Goal: Transaction & Acquisition: Obtain resource

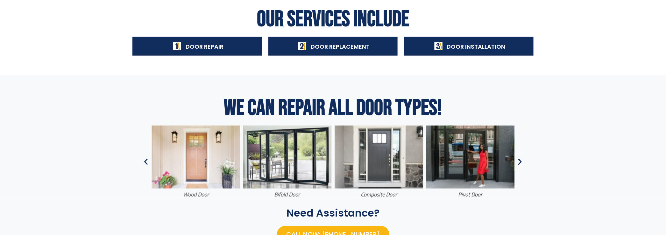
scroll to position [223, 0]
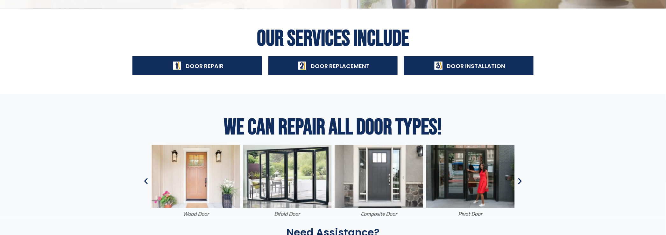
click at [206, 67] on span "Door Repair" at bounding box center [205, 66] width 38 height 8
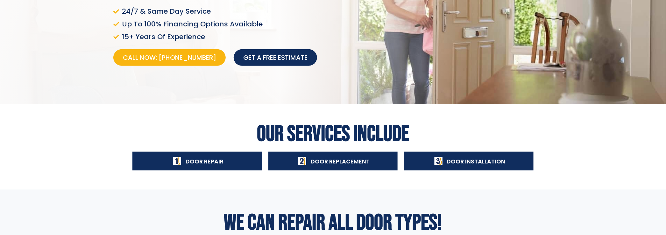
scroll to position [64, 0]
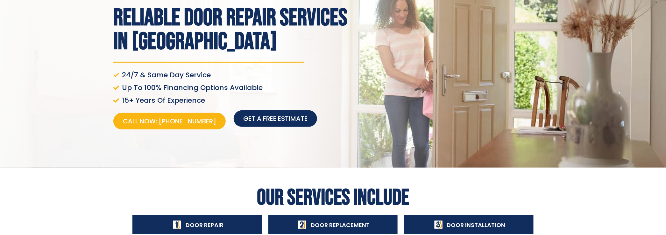
click at [280, 119] on span "Get a free estimate" at bounding box center [275, 118] width 64 height 9
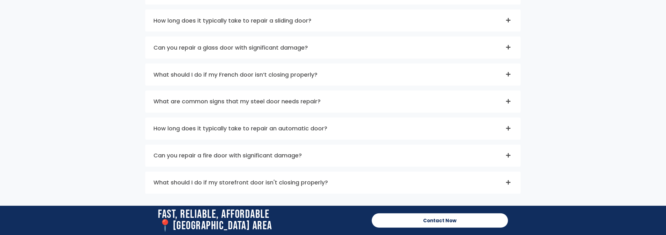
scroll to position [2719, 0]
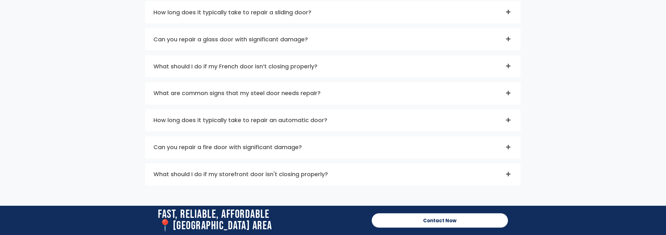
click at [506, 42] on icon at bounding box center [508, 39] width 5 height 5
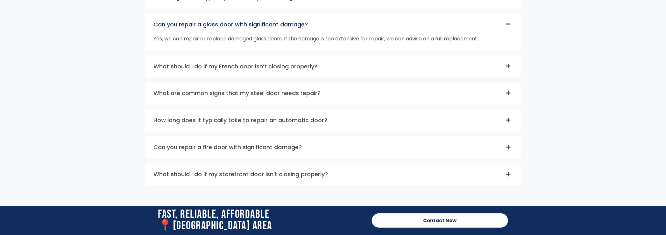
click at [508, 68] on icon at bounding box center [508, 66] width 4 height 4
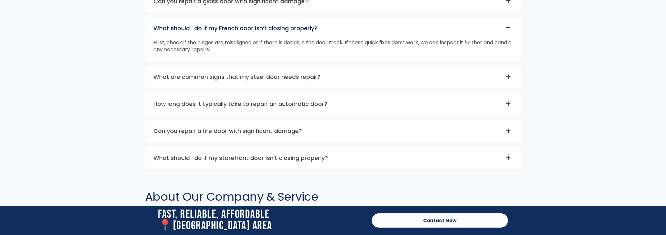
scroll to position [2751, 0]
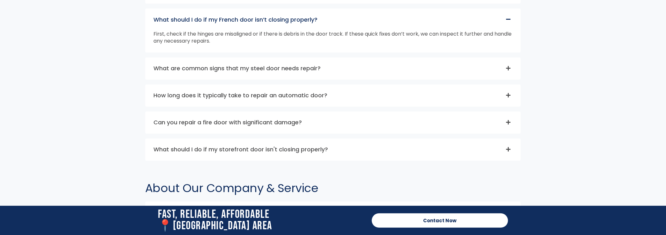
click at [509, 98] on icon at bounding box center [508, 95] width 5 height 5
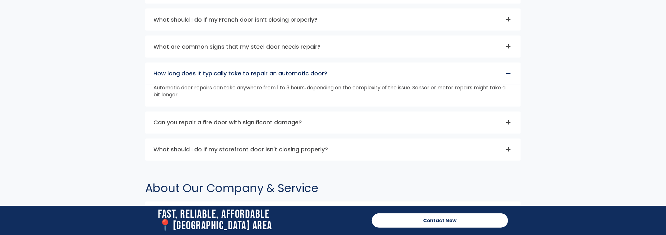
scroll to position [2783, 0]
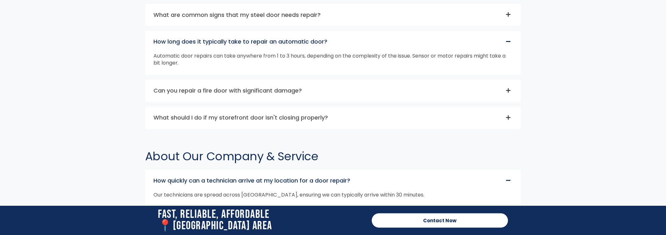
click at [509, 120] on icon at bounding box center [508, 117] width 5 height 5
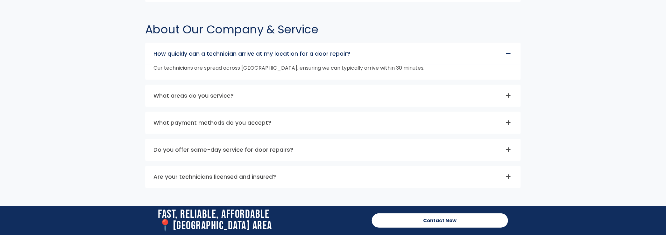
scroll to position [2942, 0]
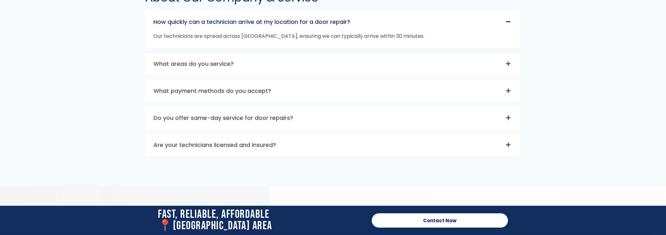
click at [509, 66] on icon at bounding box center [508, 63] width 4 height 4
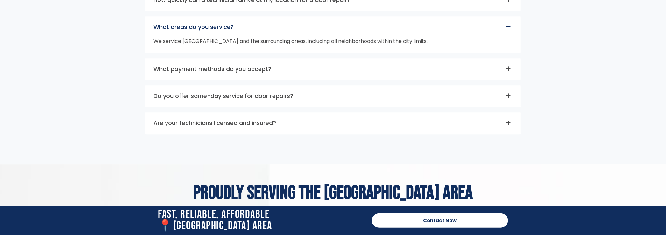
scroll to position [2974, 0]
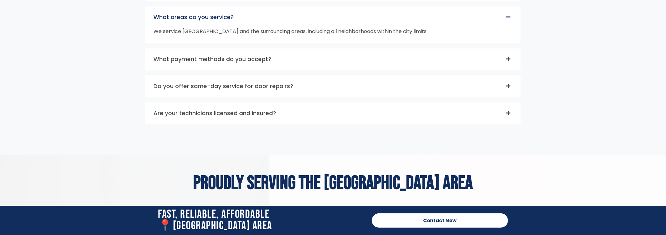
click at [509, 61] on icon at bounding box center [508, 58] width 5 height 5
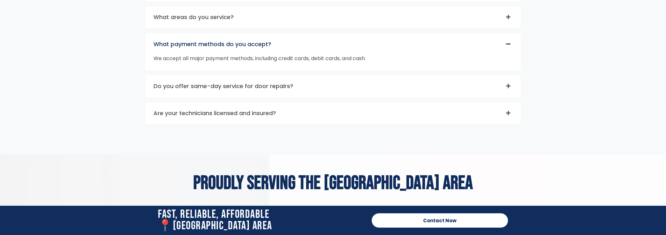
scroll to position [3006, 0]
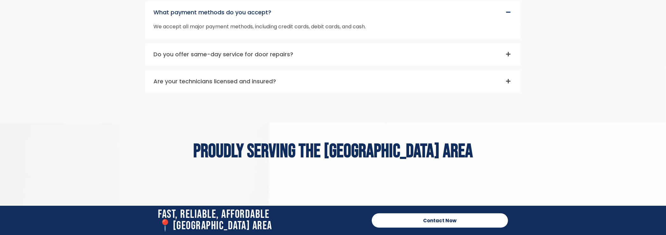
click at [508, 56] on icon at bounding box center [508, 54] width 4 height 4
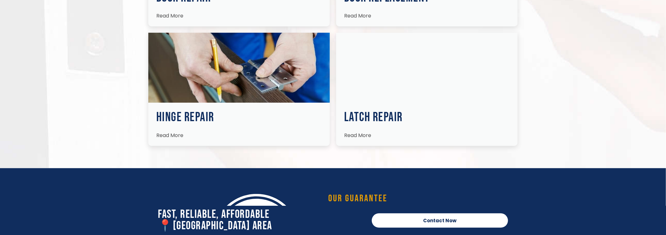
scroll to position [1223, 0]
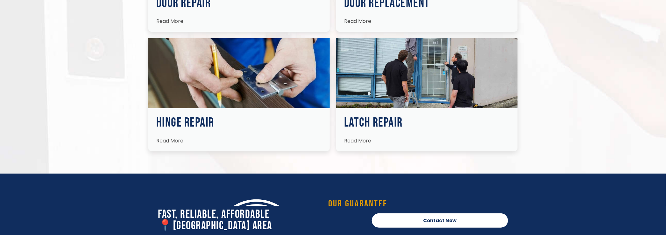
click at [171, 144] on span "Read More" at bounding box center [169, 140] width 27 height 7
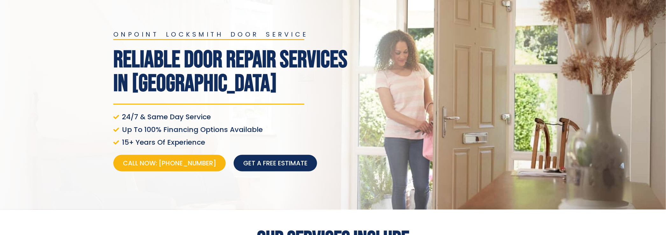
scroll to position [0, 0]
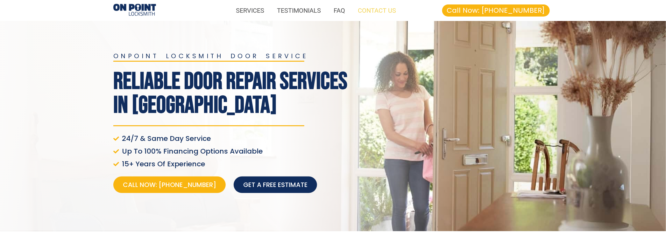
click at [372, 11] on link "CONTACT US" at bounding box center [377, 10] width 51 height 15
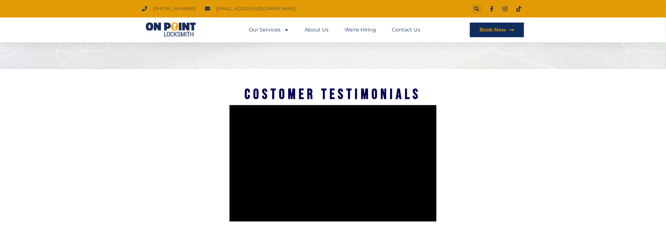
scroll to position [509, 0]
click at [401, 31] on link "Contact Us" at bounding box center [406, 30] width 28 height 15
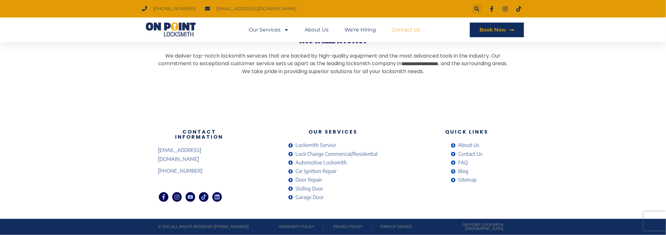
scroll to position [570, 0]
click at [300, 176] on span "Door Repair" at bounding box center [308, 180] width 28 height 9
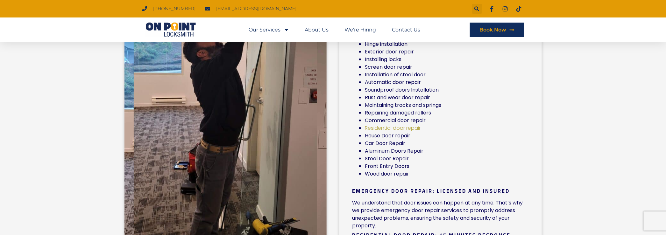
scroll to position [286, 0]
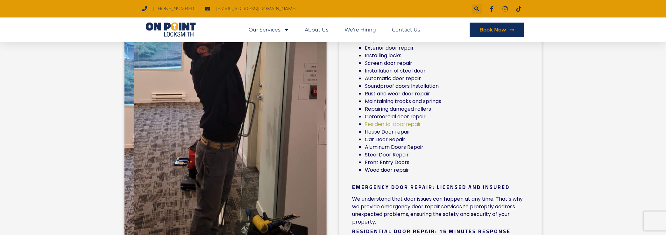
click at [391, 126] on link "Residential door repair" at bounding box center [393, 124] width 56 height 7
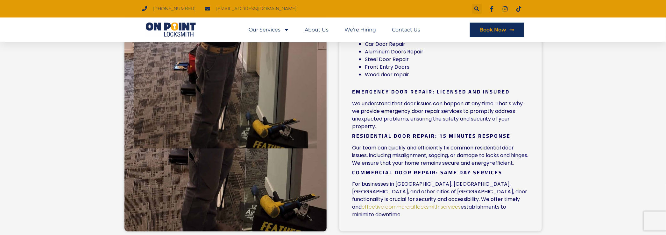
scroll to position [414, 0]
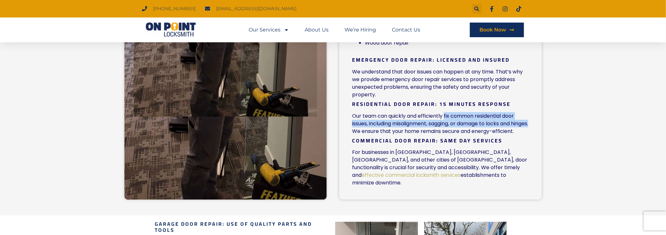
drag, startPoint x: 445, startPoint y: 123, endPoint x: 370, endPoint y: 136, distance: 76.0
click at [370, 135] on p "Our team can quickly and efficiently fix common residential door issues, includ…" at bounding box center [440, 123] width 176 height 23
copy p "fix common residential door issues, including misalignment, sagging, or damage …"
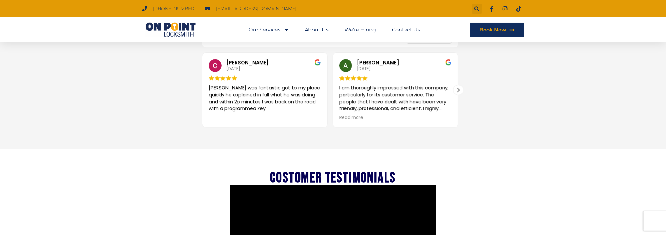
scroll to position [955, 0]
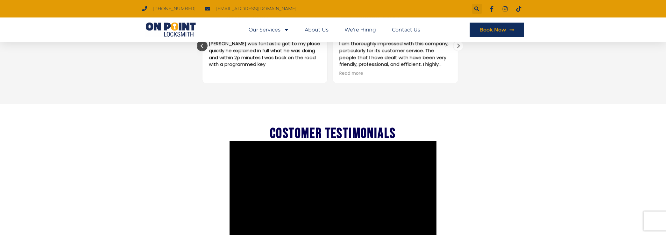
click at [203, 51] on div "Previous review" at bounding box center [202, 46] width 10 height 10
click at [460, 51] on div "Next review" at bounding box center [459, 46] width 10 height 10
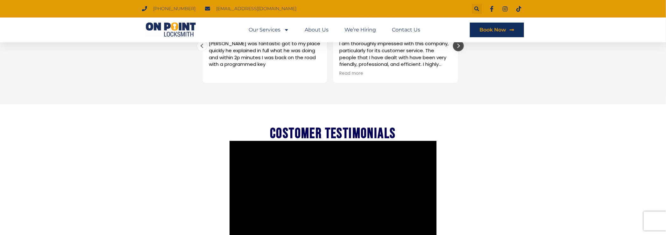
click at [460, 51] on div "Next review" at bounding box center [459, 46] width 10 height 10
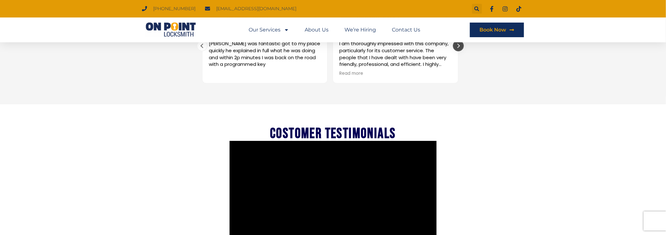
click at [460, 51] on div "Next review" at bounding box center [459, 46] width 10 height 10
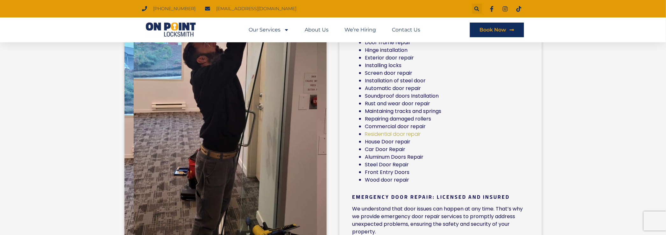
scroll to position [286, 0]
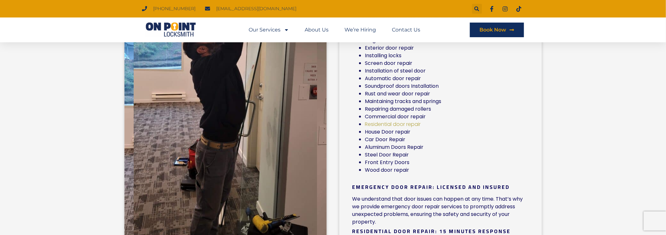
click at [393, 144] on li "Car Door Repair" at bounding box center [447, 140] width 164 height 8
click at [395, 143] on li "Car Door Repair" at bounding box center [447, 140] width 164 height 8
click at [398, 143] on li "Car Door Repair" at bounding box center [447, 140] width 164 height 8
click at [399, 140] on li "Car Door Repair" at bounding box center [447, 140] width 164 height 8
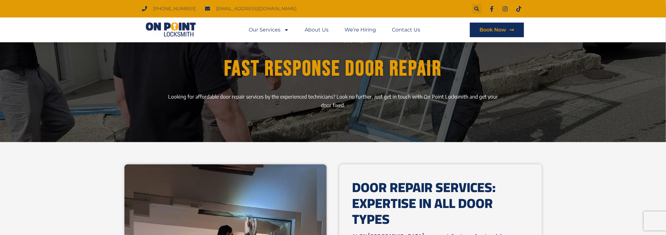
scroll to position [0, 0]
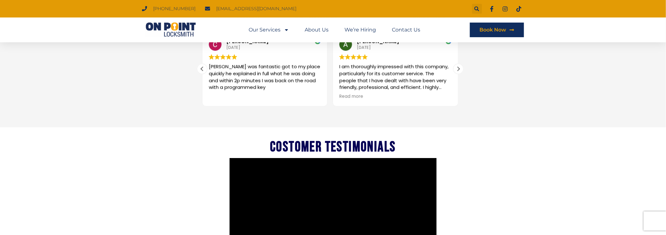
scroll to position [382, 0]
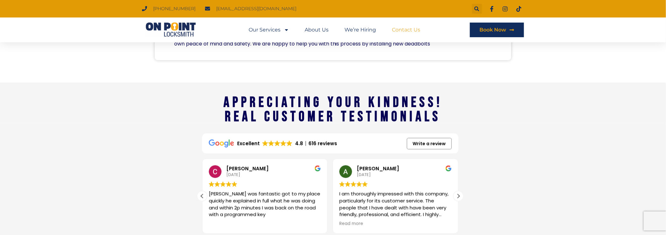
click at [410, 29] on link "Contact Us" at bounding box center [406, 30] width 28 height 15
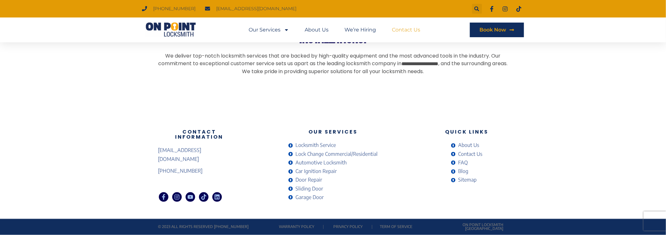
scroll to position [570, 0]
click at [467, 141] on span "About Us" at bounding box center [467, 145] width 23 height 9
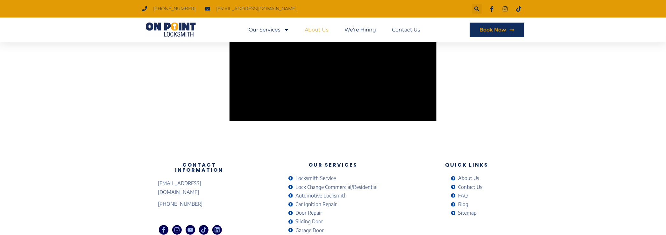
scroll to position [1177, 0]
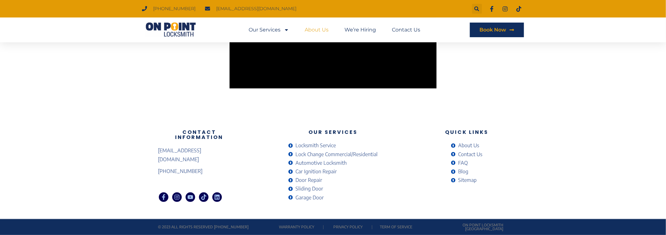
click at [480, 150] on span "Contact Us" at bounding box center [469, 154] width 26 height 9
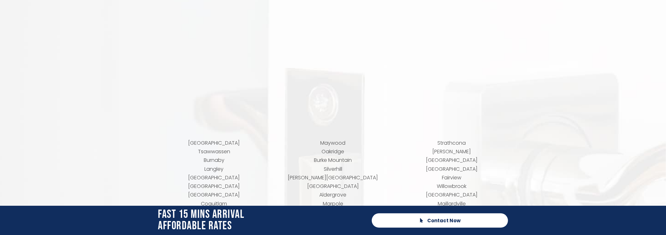
scroll to position [2447, 0]
